Goal: Transaction & Acquisition: Purchase product/service

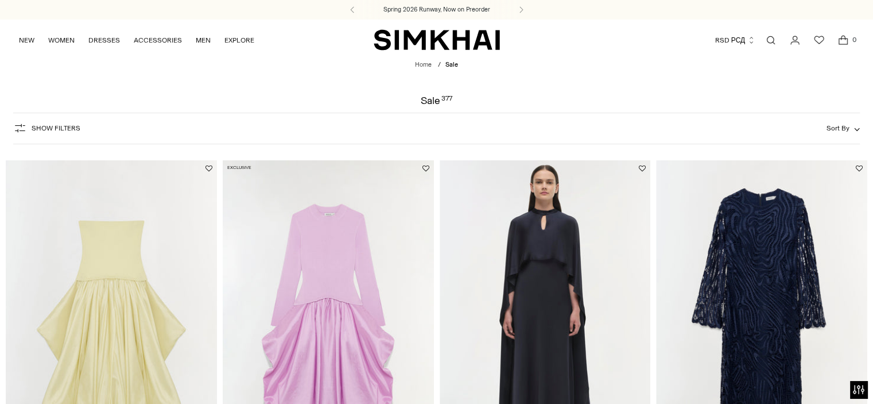
click at [853, 130] on button "Sort By" at bounding box center [843, 128] width 33 height 13
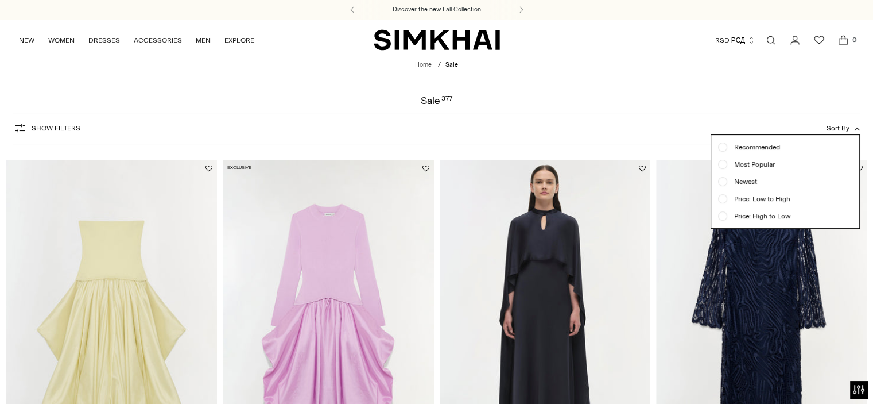
click at [779, 215] on span "Price: High to Low" at bounding box center [758, 216] width 63 height 10
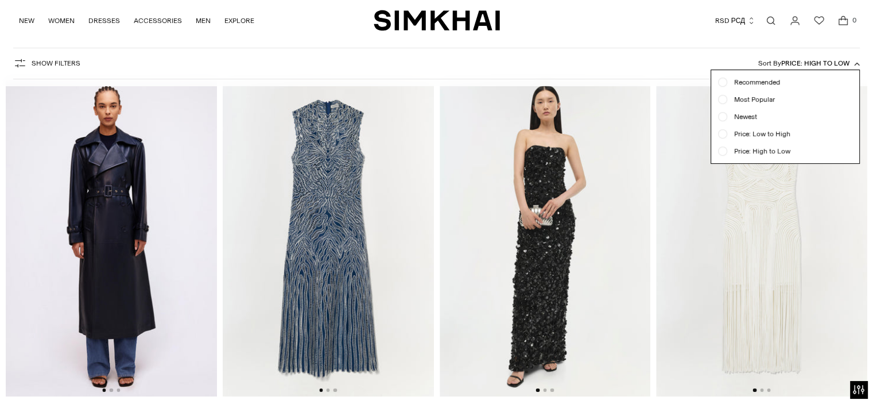
scroll to position [85, 0]
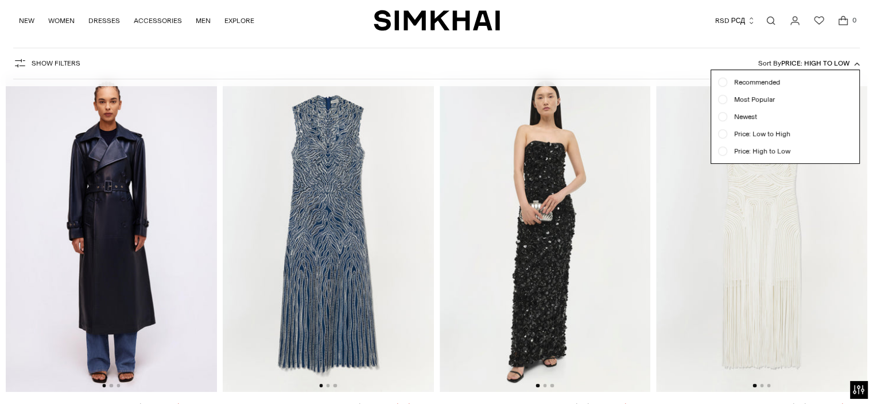
click at [557, 62] on div "Show Filters Show Filters Sort By Price: High to Low Recommended Most Popular N…" at bounding box center [436, 64] width 847 height 32
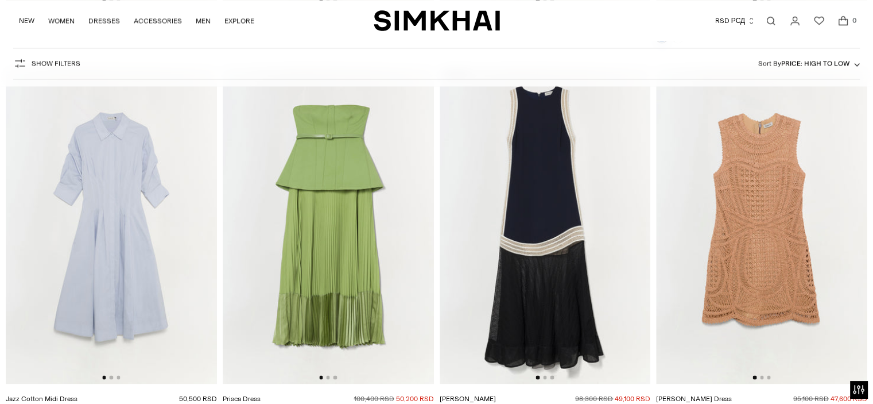
scroll to position [2037, 0]
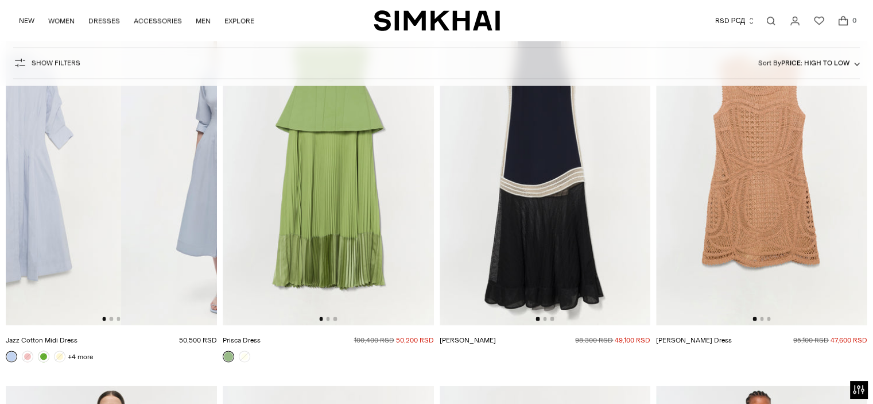
drag, startPoint x: 158, startPoint y: 181, endPoint x: 36, endPoint y: 188, distance: 123.1
click at [51, 179] on img at bounding box center [15, 166] width 211 height 317
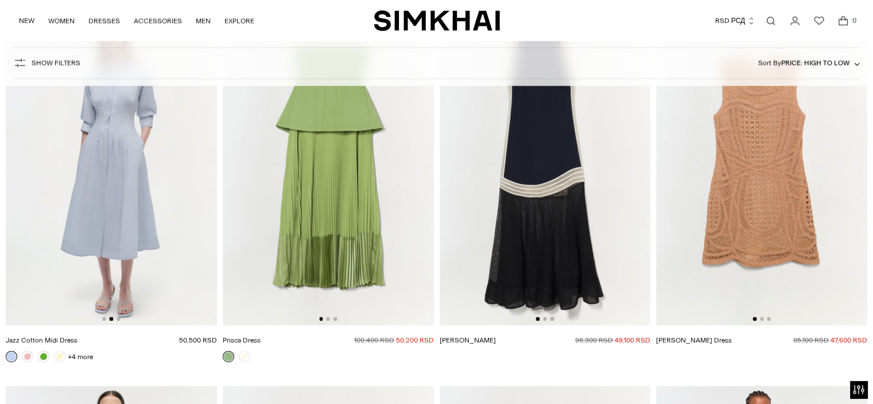
scroll to position [1980, 0]
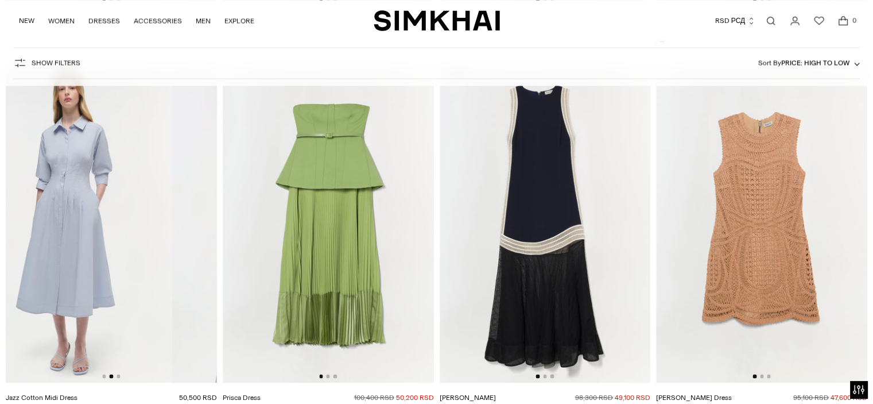
drag, startPoint x: 149, startPoint y: 216, endPoint x: 0, endPoint y: 203, distance: 149.9
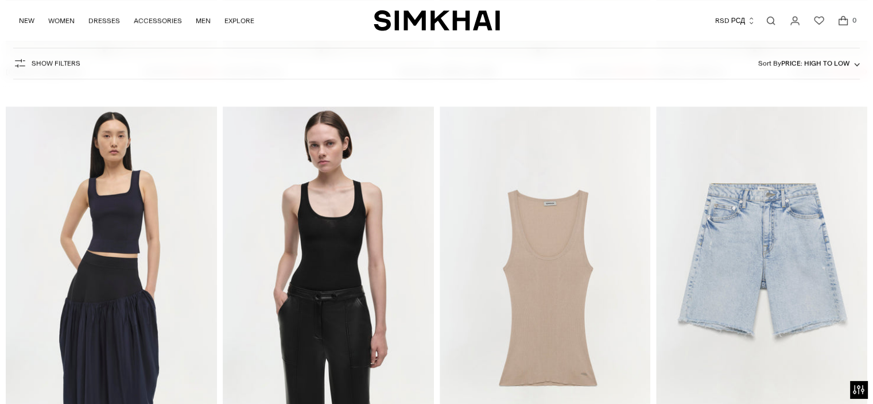
scroll to position [31951, 0]
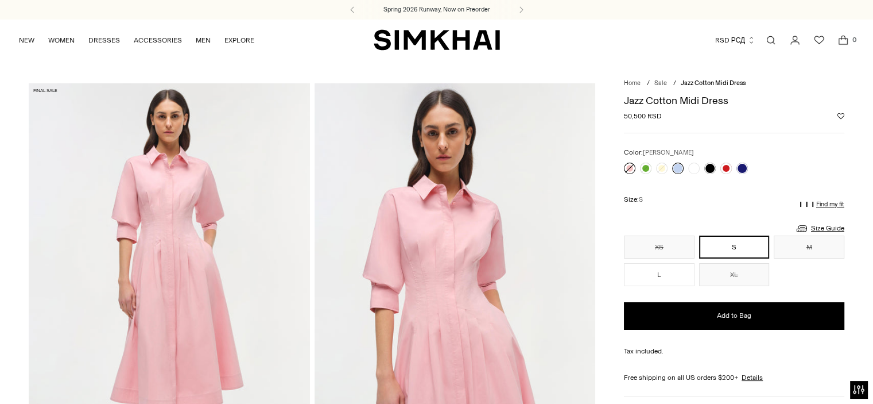
click at [630, 165] on link at bounding box center [629, 167] width 11 height 11
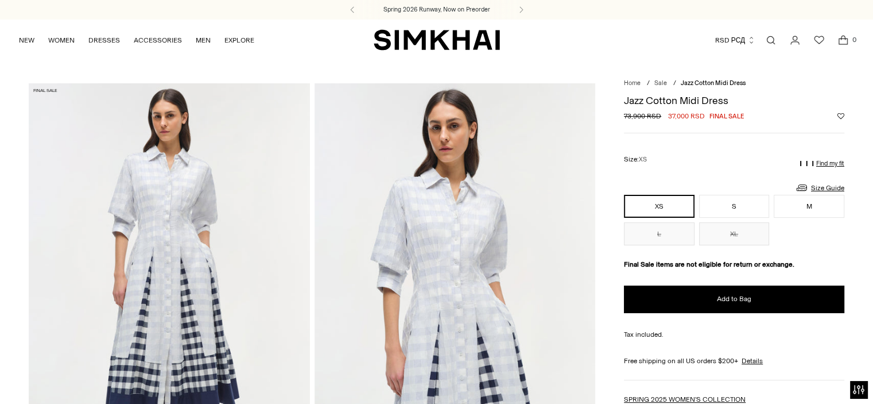
scroll to position [344, 0]
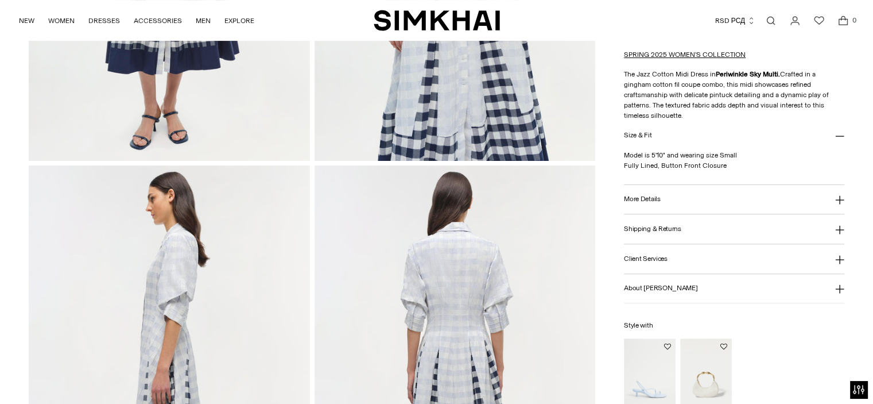
click at [671, 188] on button "More Details" at bounding box center [734, 199] width 220 height 29
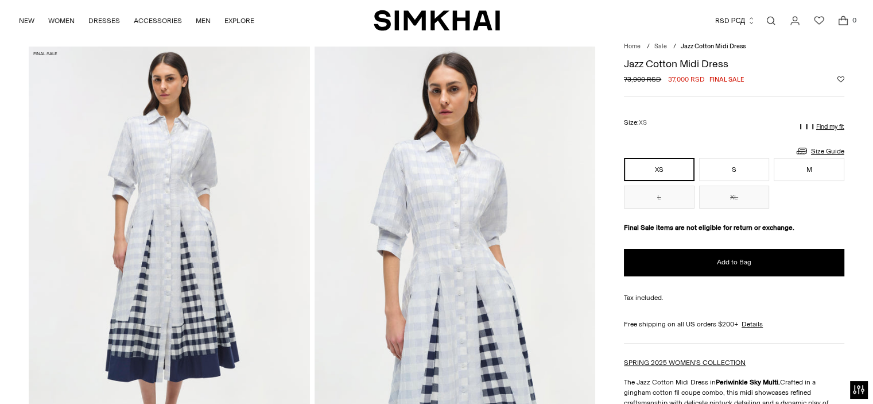
scroll to position [0, 0]
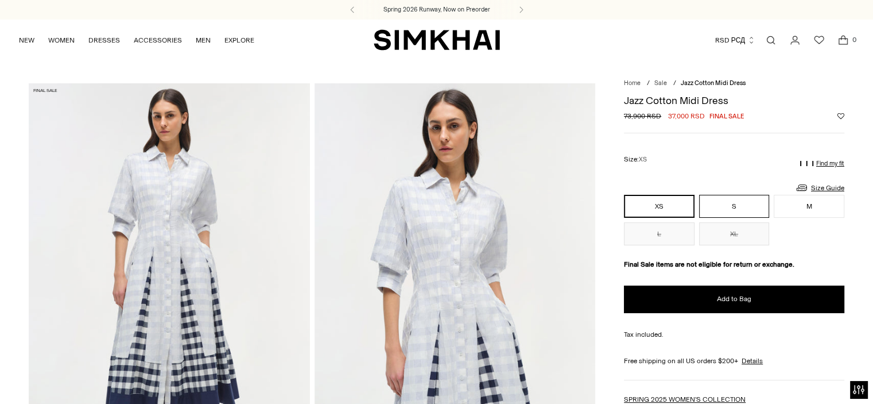
click at [754, 203] on button "S" at bounding box center [734, 206] width 71 height 23
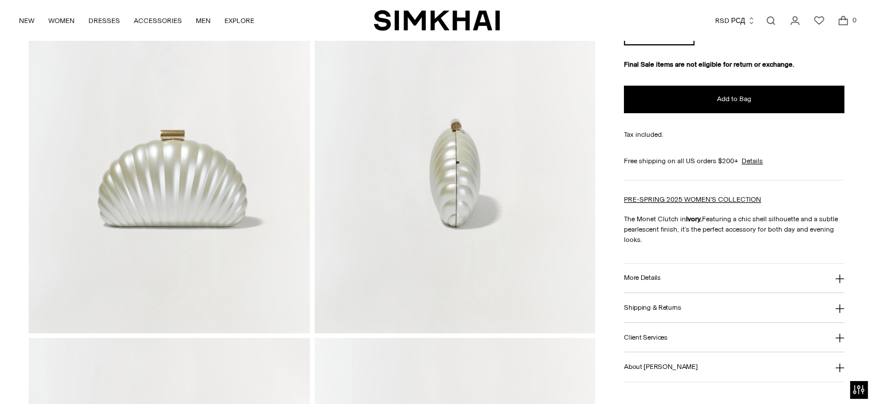
scroll to position [402, 0]
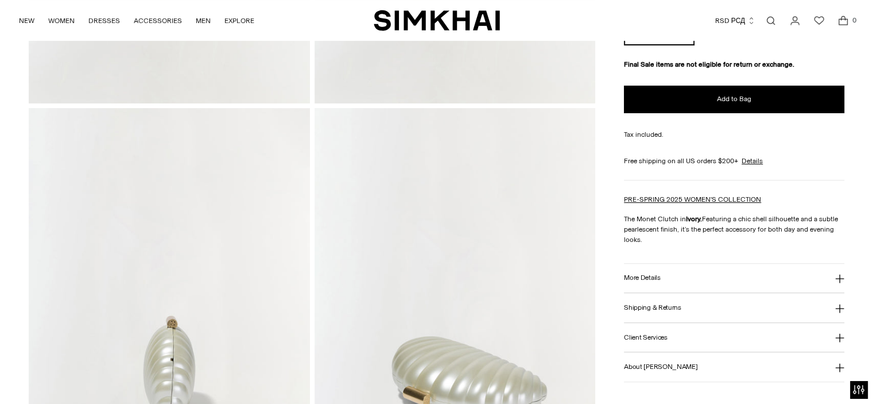
click at [678, 264] on button "More Details" at bounding box center [734, 278] width 220 height 29
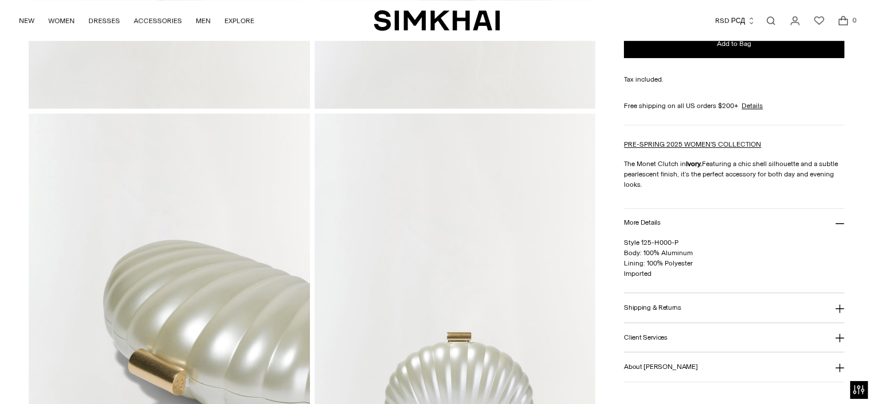
scroll to position [919, 0]
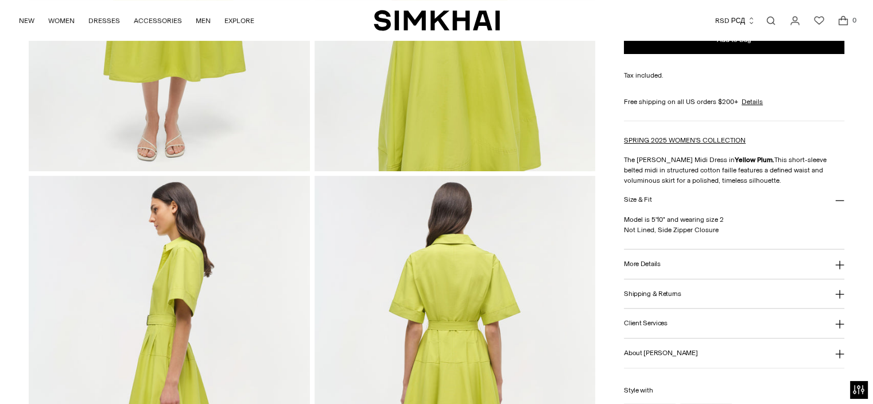
scroll to position [402, 0]
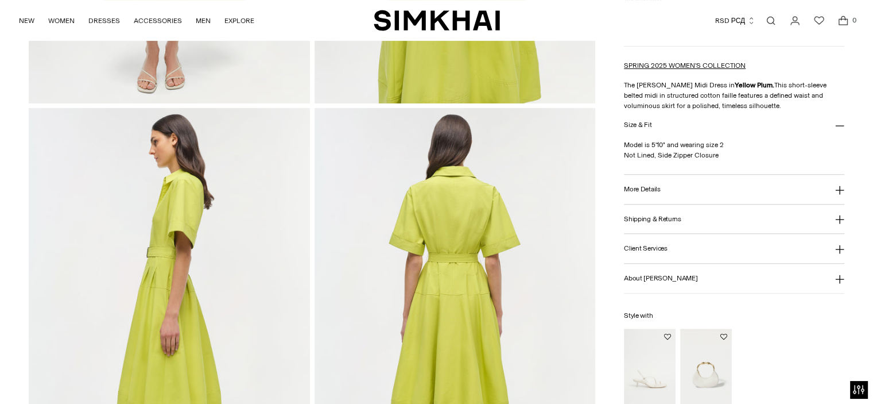
click at [675, 192] on button "More Details" at bounding box center [734, 189] width 220 height 29
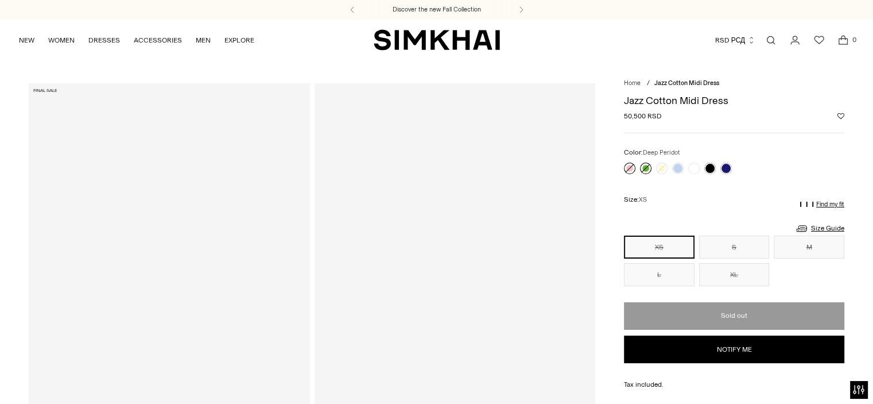
click at [644, 164] on link at bounding box center [645, 167] width 11 height 11
